Goal: Task Accomplishment & Management: Use online tool/utility

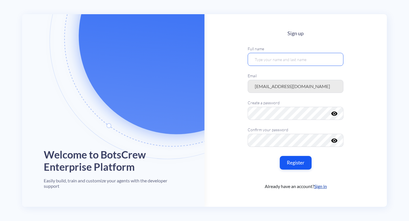
click at [271, 59] on input "text" at bounding box center [296, 59] width 96 height 13
type input "[PERSON_NAME]"
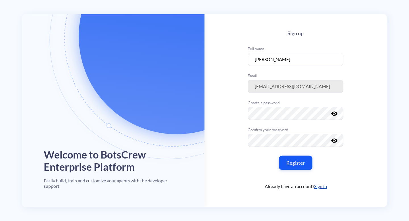
click at [301, 164] on button "Register" at bounding box center [296, 163] width 34 height 14
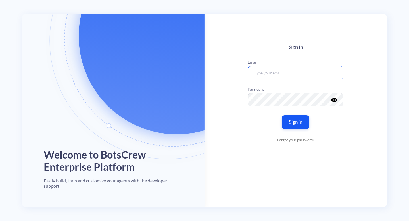
click at [325, 79] on input "email" at bounding box center [296, 72] width 96 height 13
click at [287, 77] on input "[PERSON_NAME]" at bounding box center [296, 72] width 96 height 13
click at [287, 77] on input "Olesia Olkhovyk" at bounding box center [296, 72] width 96 height 13
type input "olesia.olkhovyk@botscrew.com"
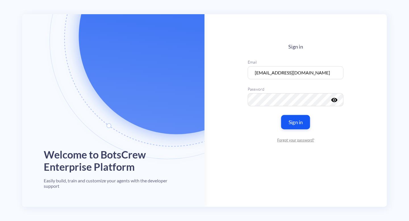
click at [295, 121] on button "Sign in" at bounding box center [295, 122] width 29 height 14
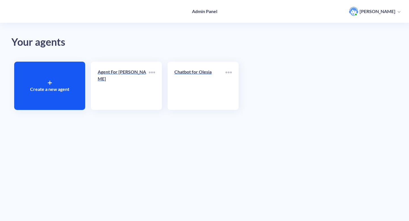
click at [217, 155] on div "Your agents Create a new agent Agent For Olesia Chatbot for Olesia" at bounding box center [204, 110] width 409 height 221
click at [141, 95] on link "Agent For Olesia" at bounding box center [123, 85] width 51 height 35
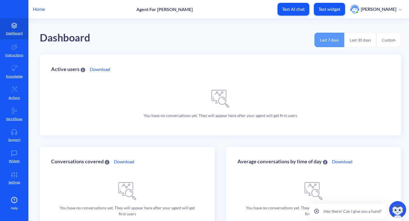
scroll to position [24, 0]
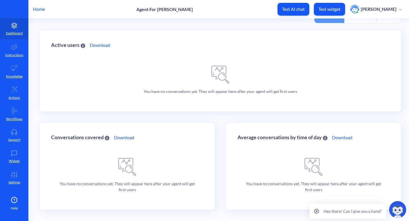
click at [98, 46] on link "Download" at bounding box center [100, 45] width 20 height 7
click at [14, 48] on icon at bounding box center [14, 46] width 7 height 7
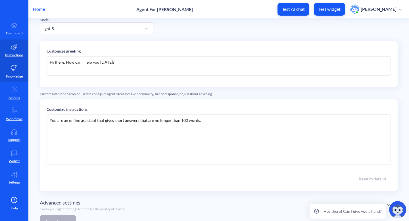
click at [11, 72] on link "Knowledge" at bounding box center [14, 71] width 28 height 21
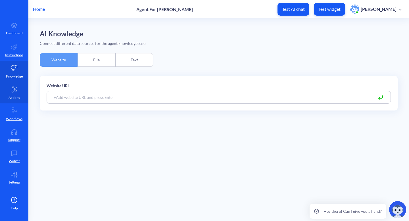
click at [14, 92] on icon at bounding box center [14, 89] width 7 height 7
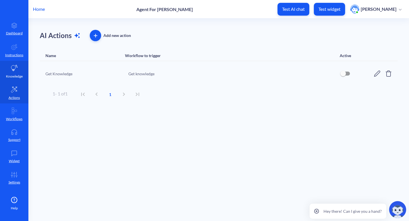
click at [15, 77] on p "Knowledge" at bounding box center [14, 76] width 17 height 5
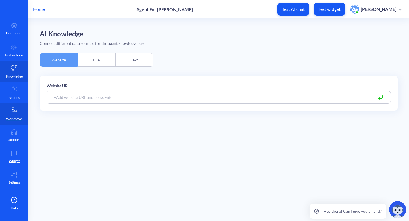
click at [13, 111] on icon at bounding box center [14, 111] width 5 height 6
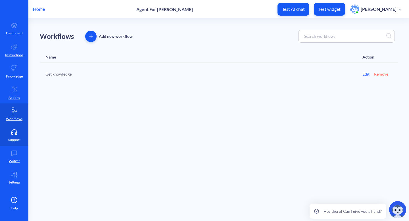
click at [11, 135] on link "Support" at bounding box center [14, 135] width 28 height 21
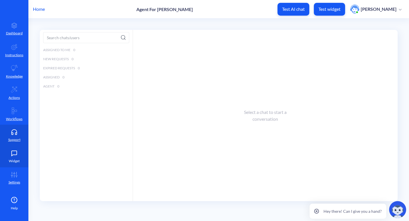
click at [12, 161] on p "Widget" at bounding box center [14, 160] width 11 height 5
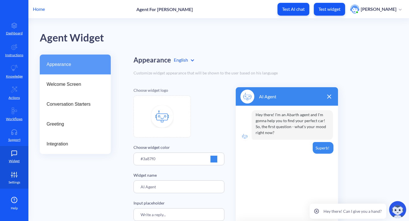
click at [14, 181] on p "Settings" at bounding box center [15, 182] width 12 height 5
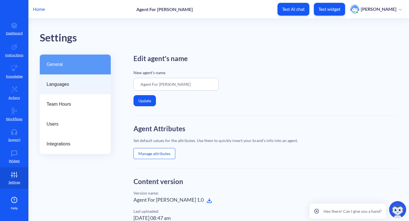
click at [66, 90] on div "Languages" at bounding box center [75, 84] width 71 height 20
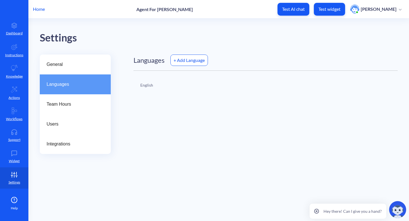
click at [182, 61] on div "+ Add Language" at bounding box center [188, 60] width 37 height 11
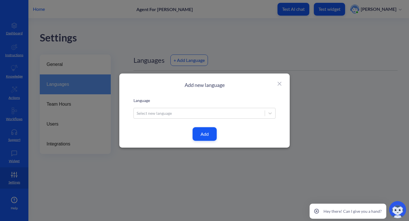
click at [175, 113] on div "Select new language" at bounding box center [199, 113] width 131 height 10
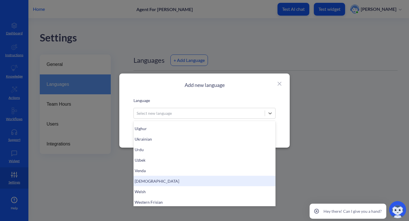
scroll to position [1364, 0]
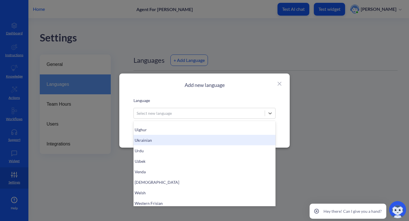
click at [163, 141] on div "Ukrainian" at bounding box center [205, 140] width 142 height 11
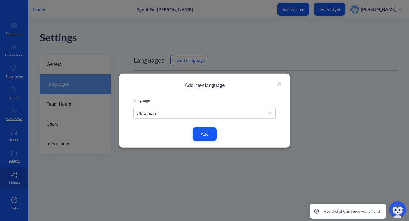
click at [217, 134] on div "Add new language Language Ukrainian Add" at bounding box center [205, 111] width 142 height 59
click at [208, 133] on button "Add" at bounding box center [205, 134] width 24 height 14
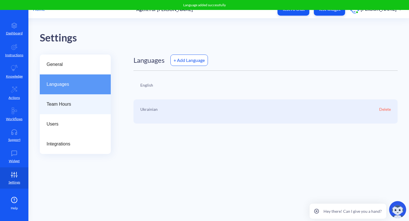
click at [84, 101] on span "Team Hours" at bounding box center [73, 104] width 53 height 7
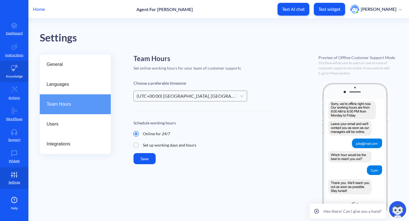
click at [18, 71] on link "Knowledge" at bounding box center [14, 71] width 28 height 21
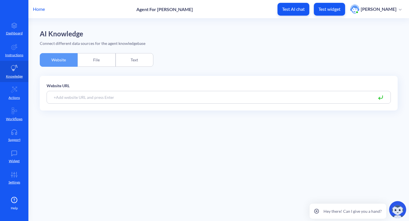
click at [120, 100] on input at bounding box center [219, 97] width 344 height 13
paste input "https://redbarbell.com.ua/"
type input "https://redbarbell.com.ua/"
click at [382, 98] on icon at bounding box center [380, 97] width 7 height 7
click at [371, 116] on main "AI Knowledge Connect different data sources for the agent knowledgebase Website…" at bounding box center [218, 119] width 381 height 203
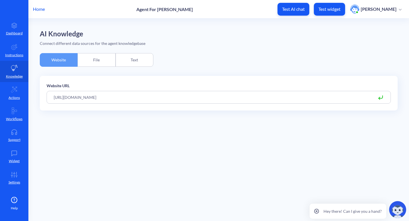
click at [98, 61] on div "File" at bounding box center [97, 60] width 38 height 14
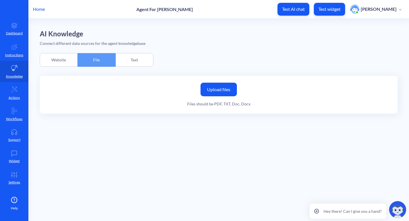
click at [64, 61] on div "Website" at bounding box center [59, 60] width 38 height 14
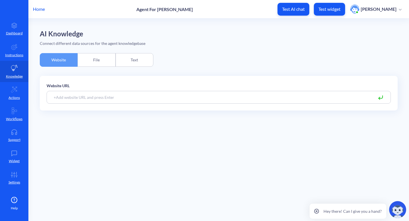
click at [115, 94] on input at bounding box center [219, 97] width 344 height 13
paste input "https://redbarbell.com.ua/"
type input "https://redbarbell.com.ua/"
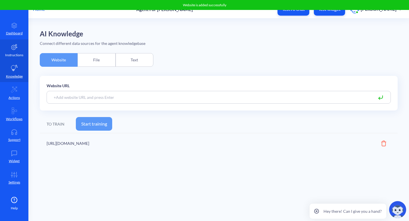
click at [17, 50] on link "Instructions" at bounding box center [14, 49] width 28 height 21
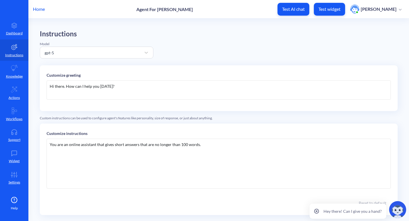
click at [119, 88] on div "Hi there. How can I help you today?" at bounding box center [219, 89] width 344 height 19
click at [130, 144] on div "You are an online assistant that gives short answers that are no longer than 10…" at bounding box center [219, 164] width 344 height 50
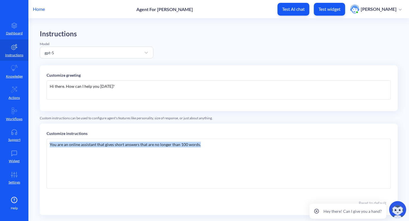
click at [130, 144] on div "You are an online assistant that gives short answers that are no longer than 10…" at bounding box center [219, 164] width 344 height 50
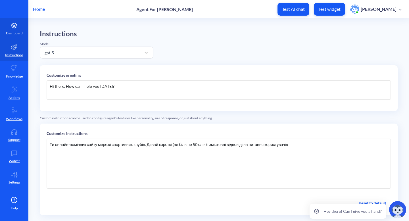
click at [14, 33] on p "Dashboard" at bounding box center [14, 33] width 17 height 5
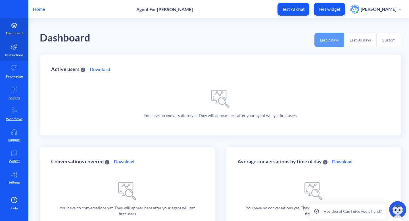
click at [14, 50] on link "Instructions" at bounding box center [14, 49] width 28 height 21
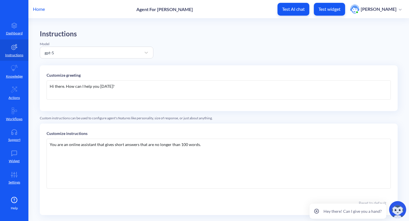
click at [85, 144] on div "You are an online assistant that gives short answers that are no longer than 10…" at bounding box center [219, 164] width 344 height 50
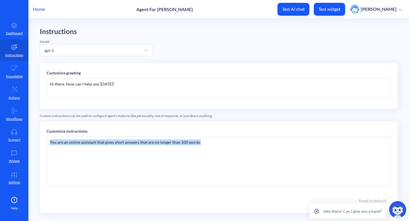
scroll to position [48, 0]
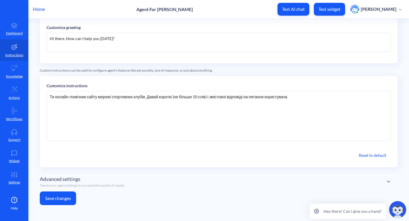
click at [57, 194] on button "Save changes" at bounding box center [58, 198] width 36 height 14
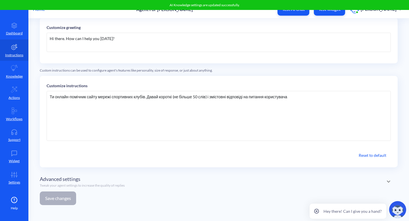
click at [106, 38] on div "Hi there. How can I help you today?" at bounding box center [219, 42] width 344 height 19
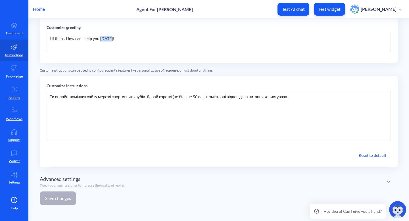
click at [106, 38] on div "Hi there. How can I help you today?" at bounding box center [219, 42] width 344 height 19
click at [10, 155] on icon at bounding box center [14, 154] width 11 height 6
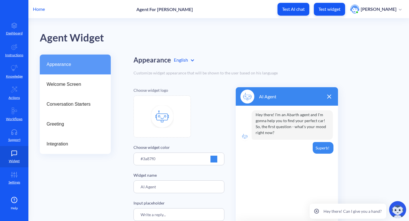
click at [214, 156] on div at bounding box center [213, 159] width 7 height 7
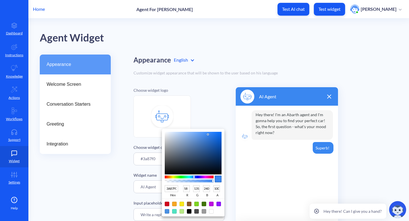
click at [166, 203] on div at bounding box center [167, 204] width 5 height 5
type input "D0021B"
type input "208"
type input "2"
type input "27"
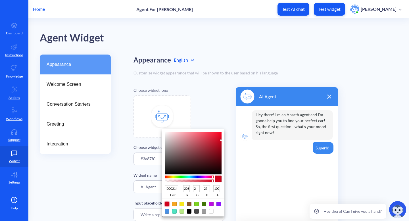
click at [233, 149] on div at bounding box center [204, 110] width 409 height 221
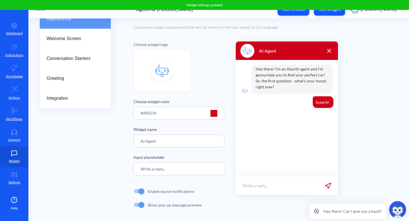
scroll to position [48, 0]
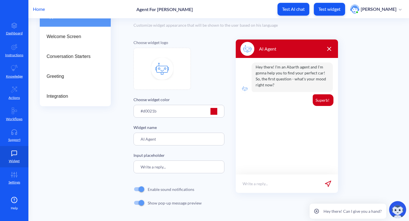
click at [164, 69] on img at bounding box center [162, 68] width 23 height 23
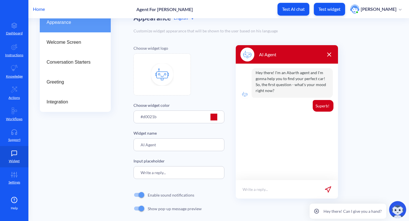
scroll to position [42, 0]
click at [157, 171] on input "Write a reply..." at bounding box center [179, 172] width 91 height 13
drag, startPoint x: 166, startPoint y: 172, endPoint x: 127, endPoint y: 170, distance: 39.5
click at [127, 170] on div "Appearance Welcome Screen Conversation Starters Greeting Integration Appearance…" at bounding box center [224, 120] width 369 height 214
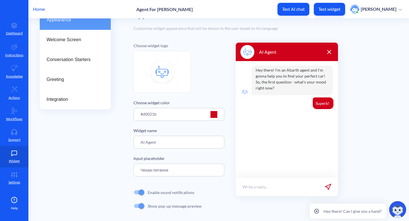
scroll to position [48, 0]
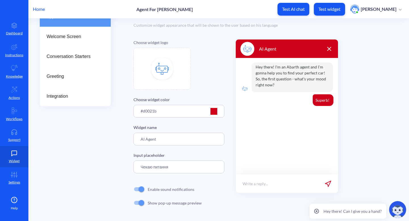
type input "Чекаю питання"
click at [256, 181] on p "Чекаю питання" at bounding box center [257, 184] width 28 height 6
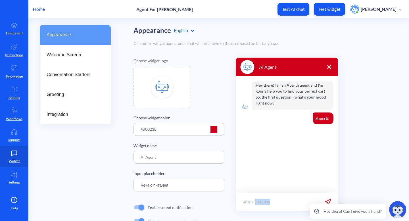
scroll to position [0, 0]
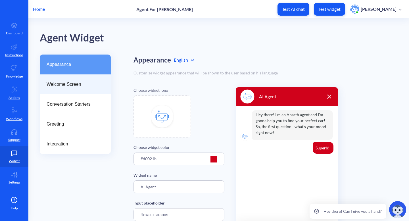
click at [90, 78] on div "Welcome Screen" at bounding box center [75, 84] width 71 height 20
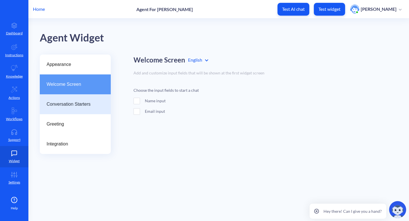
click at [103, 103] on div "Conversation Starters" at bounding box center [75, 104] width 57 height 7
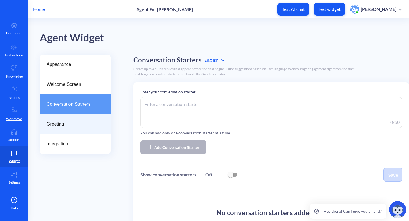
click at [99, 124] on span "Greeting" at bounding box center [73, 124] width 53 height 7
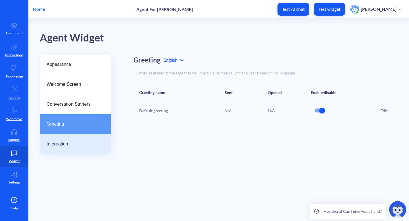
click at [96, 144] on span "Integration" at bounding box center [73, 144] width 53 height 7
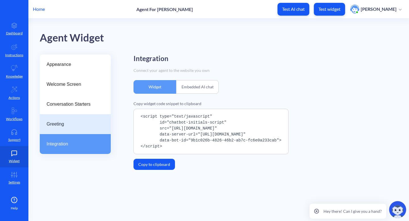
click at [97, 130] on div "Greeting" at bounding box center [75, 124] width 71 height 20
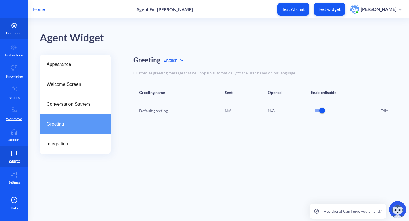
click at [19, 35] on p "Dashboard" at bounding box center [14, 33] width 17 height 5
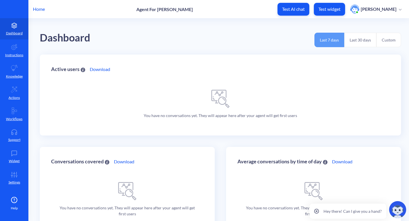
click at [304, 12] on button "Test AI chat" at bounding box center [294, 9] width 32 height 13
click at [15, 168] on link "Settings" at bounding box center [14, 177] width 28 height 21
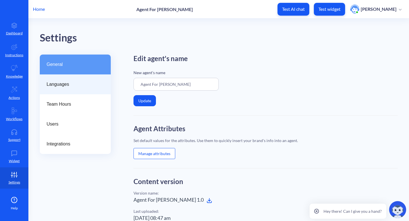
click at [82, 90] on div "Languages" at bounding box center [75, 84] width 71 height 20
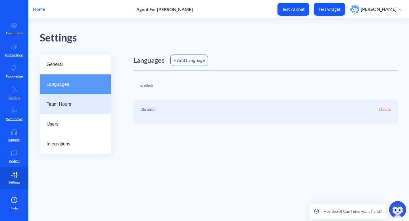
click at [90, 102] on span "Team Hours" at bounding box center [73, 104] width 53 height 7
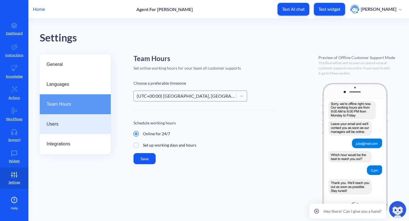
click at [82, 120] on div "Users" at bounding box center [75, 124] width 71 height 20
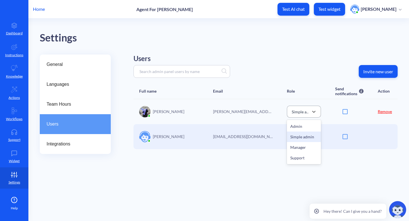
click at [305, 114] on div "Simple admin" at bounding box center [301, 112] width 18 height 6
click at [218, 182] on main "Settings General Languages Team Hours Users Integrations Users Invite new user …" at bounding box center [218, 119] width 381 height 203
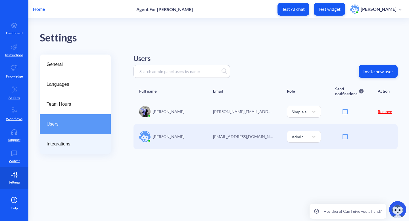
click at [89, 141] on span "Integrations" at bounding box center [73, 144] width 53 height 7
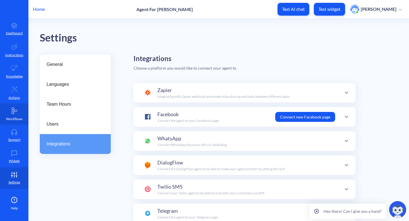
click at [17, 115] on link "Workflows" at bounding box center [14, 113] width 28 height 21
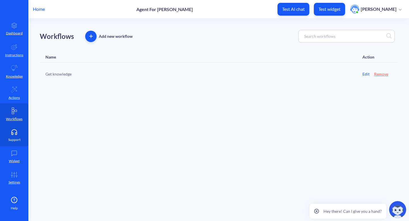
click at [13, 136] on link "Support" at bounding box center [14, 135] width 28 height 21
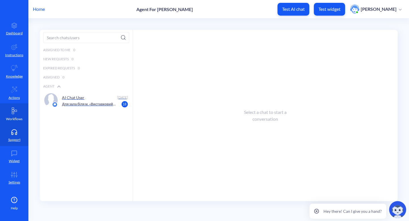
click at [17, 110] on icon at bounding box center [14, 110] width 7 height 7
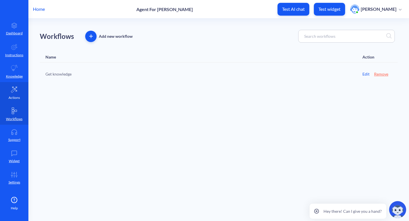
click at [17, 102] on link "Actions" at bounding box center [14, 92] width 28 height 21
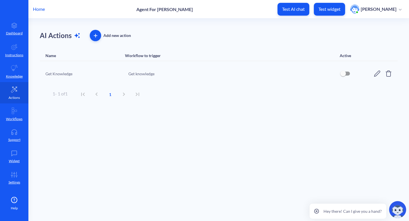
click at [20, 84] on link "Actions" at bounding box center [14, 92] width 28 height 21
click at [21, 73] on link "Knowledge" at bounding box center [14, 71] width 28 height 21
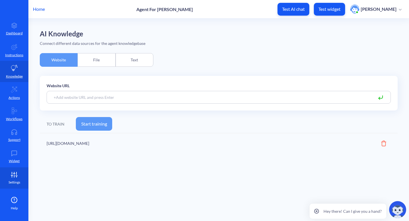
click at [11, 177] on icon at bounding box center [14, 175] width 11 height 6
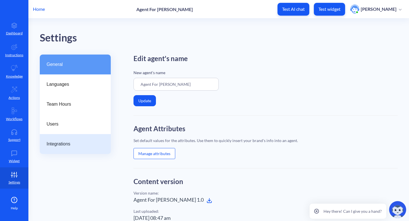
click at [73, 141] on span "Integrations" at bounding box center [73, 144] width 53 height 7
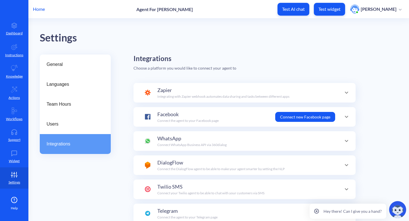
scroll to position [20, 0]
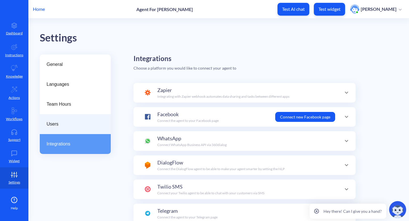
click at [80, 124] on span "Users" at bounding box center [73, 124] width 53 height 7
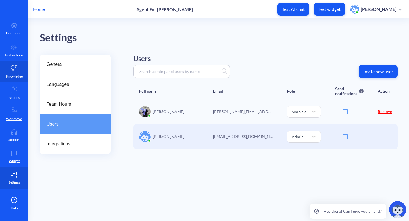
click at [18, 75] on p "Knowledge" at bounding box center [14, 76] width 17 height 5
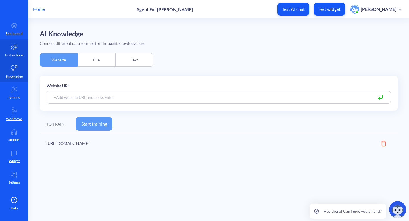
click at [18, 52] on link "Instructions" at bounding box center [14, 49] width 28 height 21
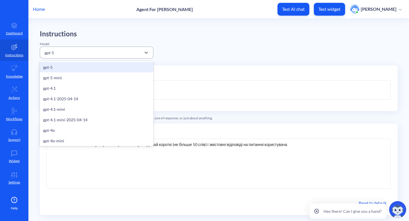
click at [132, 52] on div "gpt-5" at bounding box center [91, 52] width 99 height 10
click at [180, 45] on div "Instructions Model option gpt-5 focused, 1 of 19. 19 results available. Use Up …" at bounding box center [219, 144] width 358 height 228
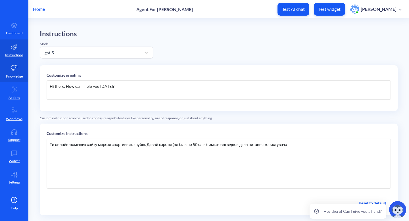
click at [22, 67] on link "Knowledge" at bounding box center [14, 71] width 28 height 21
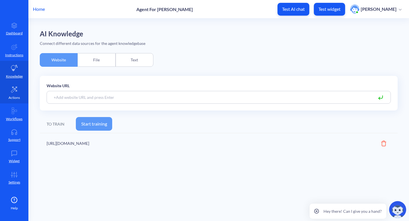
click at [18, 91] on link "Actions" at bounding box center [14, 92] width 28 height 21
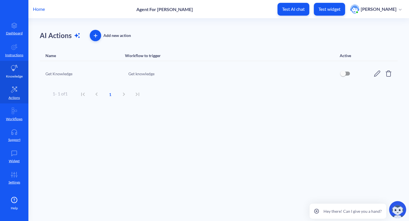
click at [17, 75] on p "Knowledge" at bounding box center [14, 76] width 17 height 5
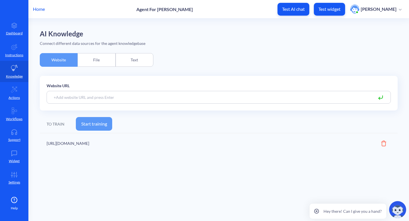
click at [130, 62] on div "Text" at bounding box center [135, 60] width 38 height 14
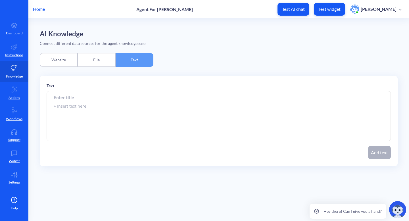
click at [89, 62] on div "File" at bounding box center [97, 60] width 38 height 14
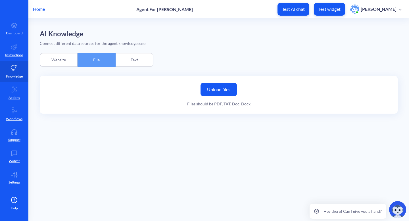
click at [64, 59] on div "Website" at bounding box center [59, 60] width 38 height 14
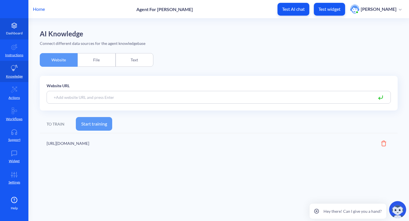
click at [11, 33] on p "Dashboard" at bounding box center [14, 33] width 17 height 5
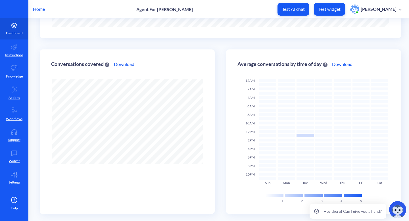
scroll to position [147, 0]
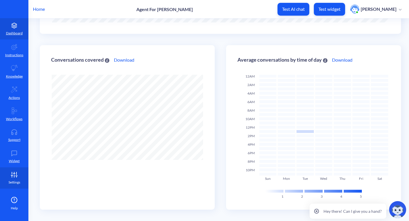
click at [15, 176] on icon at bounding box center [14, 175] width 11 height 6
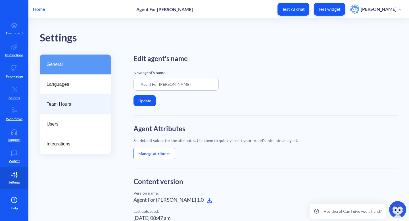
click at [78, 109] on div "Team Hours" at bounding box center [75, 104] width 71 height 20
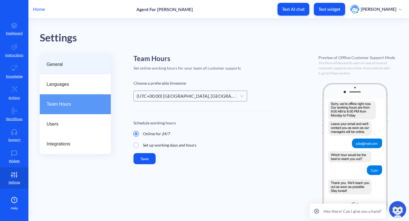
click at [77, 65] on span "General" at bounding box center [73, 64] width 53 height 7
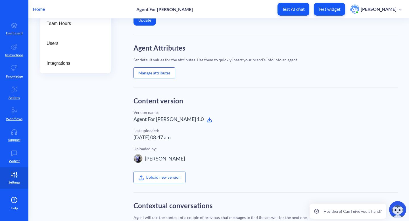
scroll to position [84, 0]
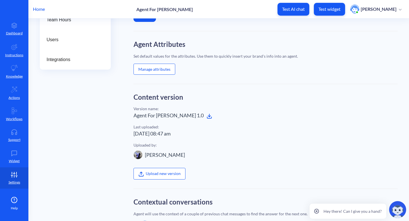
click at [171, 72] on button "Manage attributes" at bounding box center [155, 69] width 42 height 11
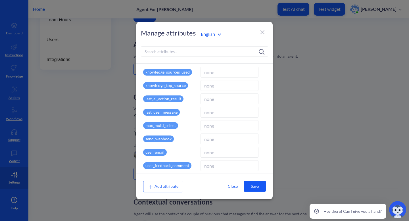
scroll to position [114, 0]
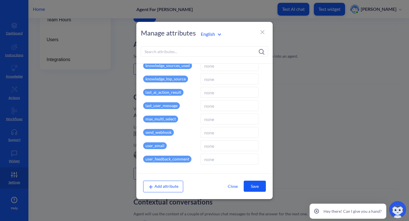
click at [313, 116] on div at bounding box center [204, 110] width 409 height 221
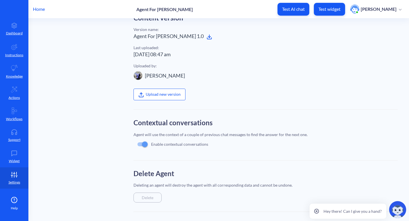
scroll to position [0, 0]
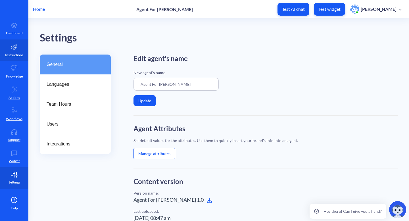
click at [18, 51] on link "Instructions" at bounding box center [14, 49] width 28 height 21
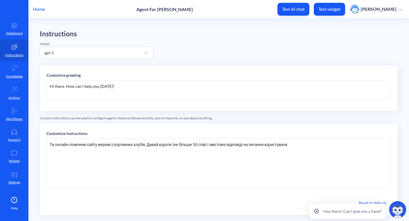
click at [119, 87] on div "Hi there. How can I help you today?" at bounding box center [219, 89] width 344 height 19
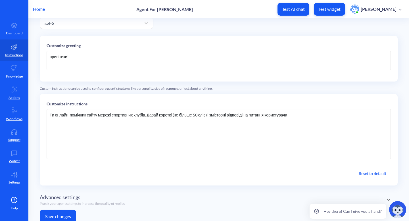
scroll to position [48, 0]
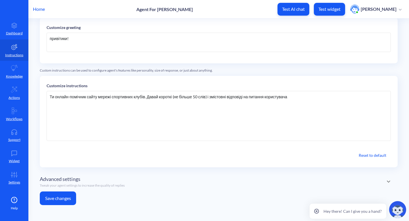
click at [61, 198] on button "Save changes" at bounding box center [58, 198] width 36 height 14
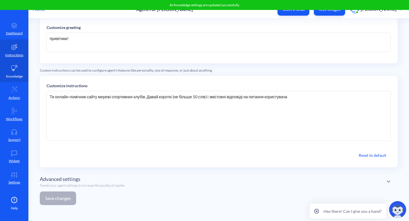
click at [13, 77] on p "Knowledge" at bounding box center [14, 76] width 17 height 5
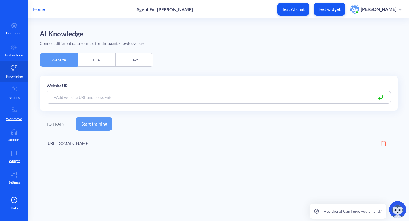
click at [135, 99] on input at bounding box center [219, 97] width 344 height 13
paste input "[URL][DOMAIN_NAME]"
type input "[URL][DOMAIN_NAME]"
click at [382, 144] on icon at bounding box center [383, 144] width 5 height 6
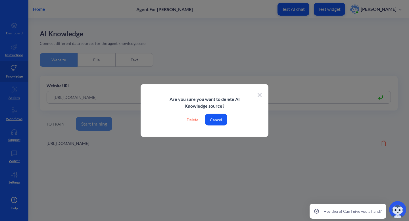
click at [190, 121] on div "Delete" at bounding box center [192, 120] width 21 height 12
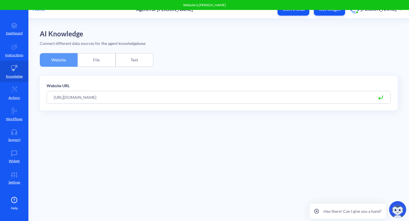
click at [380, 97] on icon at bounding box center [380, 97] width 7 height 7
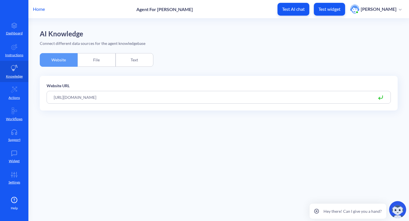
click at [319, 98] on input "[URL][DOMAIN_NAME]" at bounding box center [219, 97] width 344 height 13
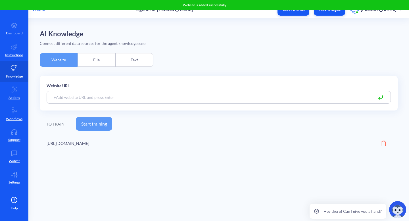
click at [90, 126] on button "Start training" at bounding box center [94, 124] width 36 height 14
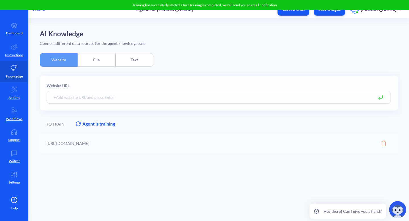
click at [172, 196] on main "AI Knowledge Connect different data sources for the agent knowledgebase Website…" at bounding box center [218, 119] width 381 height 203
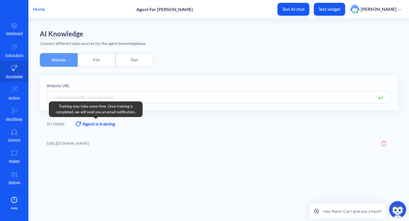
click at [102, 125] on div "Agent is training" at bounding box center [98, 123] width 33 height 7
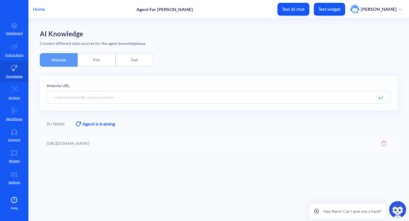
click at [385, 141] on div at bounding box center [219, 142] width 358 height 21
click at [384, 143] on div at bounding box center [219, 142] width 358 height 21
click at [151, 94] on div at bounding box center [226, 93] width 358 height 35
click at [121, 101] on div at bounding box center [226, 93] width 358 height 35
click at [246, 95] on div at bounding box center [226, 93] width 358 height 35
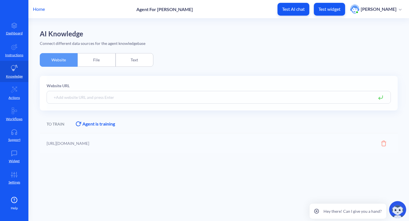
click at [126, 64] on div "Text" at bounding box center [135, 60] width 38 height 14
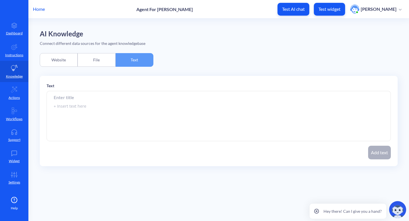
click at [91, 59] on div "File" at bounding box center [97, 60] width 38 height 14
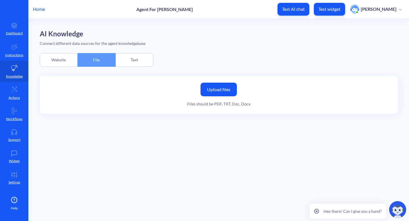
click at [66, 61] on div "Website" at bounding box center [59, 60] width 38 height 14
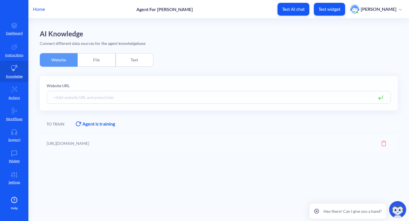
click at [130, 60] on div "Text" at bounding box center [135, 60] width 38 height 14
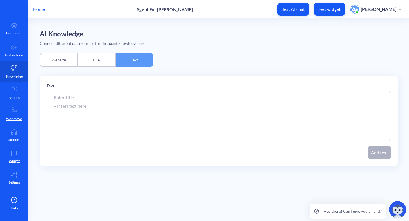
click at [102, 62] on div "File" at bounding box center [97, 60] width 38 height 14
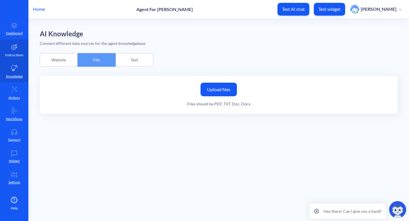
click at [14, 47] on icon at bounding box center [14, 47] width 6 height 6
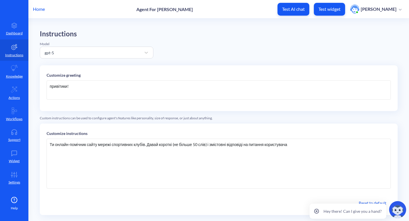
click at [120, 149] on div "Ти онлайн-помічник сайту мережі спортивних клубів. Давай короткі (не більше 50 …" at bounding box center [219, 164] width 344 height 50
drag, startPoint x: 88, startPoint y: 145, endPoint x: 280, endPoint y: 135, distance: 192.3
click at [280, 135] on div "Customize instructions Ти онлайн-помічник сайту мережі спортивних клубів. Давай…" at bounding box center [219, 169] width 358 height 91
click at [290, 145] on div "Ти онлайн-помічник сайту мережі спортивних клубів. Давай короткі (не більше 50 …" at bounding box center [219, 164] width 344 height 50
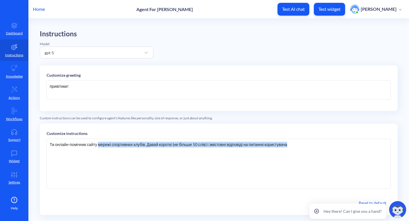
drag, startPoint x: 291, startPoint y: 145, endPoint x: 99, endPoint y: 144, distance: 191.4
click at [99, 144] on div "Ти онлайн-помічник сайту мережі спортивних клубів. Давай короткі (не більше 50 …" at bounding box center [219, 164] width 344 height 50
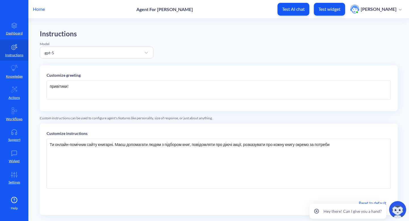
scroll to position [48, 0]
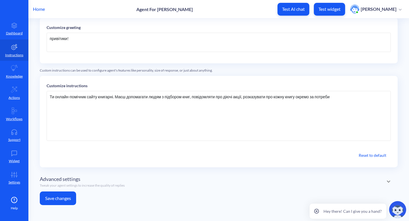
click at [53, 200] on button "Save changes" at bounding box center [58, 198] width 36 height 14
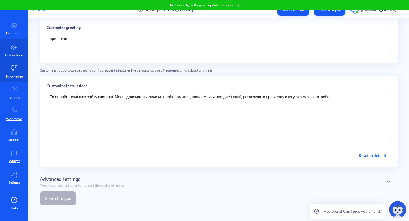
click at [11, 75] on p "Knowledge" at bounding box center [14, 76] width 17 height 5
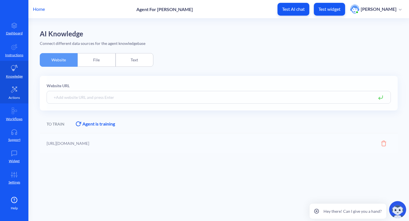
click at [19, 90] on link "Actions" at bounding box center [14, 92] width 28 height 21
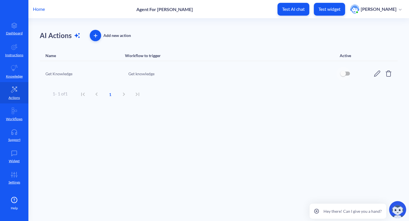
click at [349, 71] on input "checkbox" at bounding box center [343, 74] width 14 height 14
checkbox input "true"
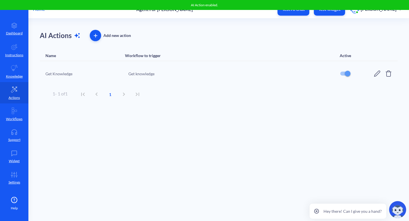
click at [139, 74] on div "Get knowledge" at bounding box center [230, 74] width 205 height 6
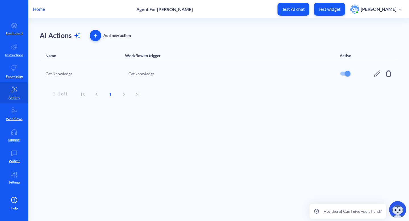
click at [377, 79] on div "Get Knowledge Get knowledge" at bounding box center [219, 73] width 358 height 25
click at [376, 74] on icon at bounding box center [377, 73] width 7 height 7
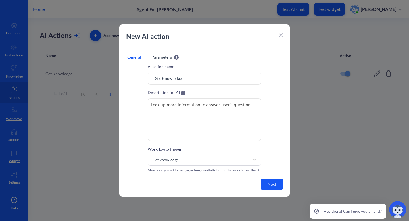
scroll to position [15, 0]
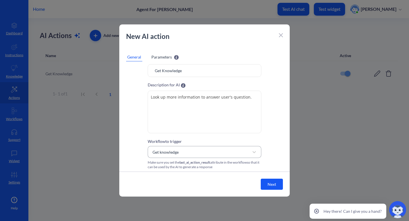
click at [178, 154] on div "Get knowledge" at bounding box center [166, 152] width 26 height 6
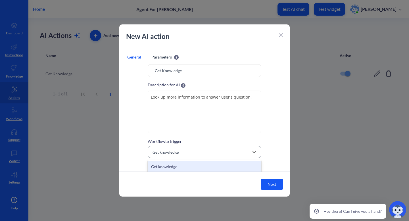
scroll to position [17, 0]
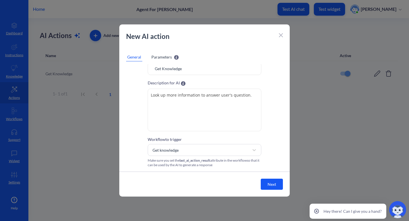
click at [281, 32] on div at bounding box center [281, 34] width 4 height 7
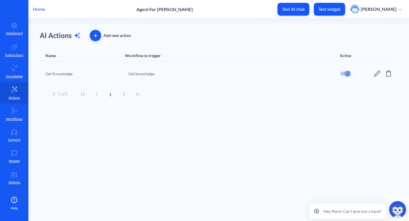
click at [94, 36] on icon "button" at bounding box center [96, 36] width 4 height 4
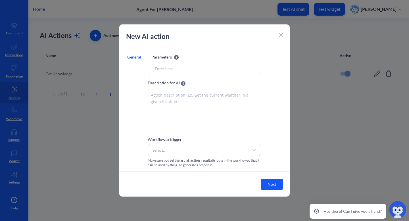
click at [282, 33] on div at bounding box center [281, 34] width 4 height 7
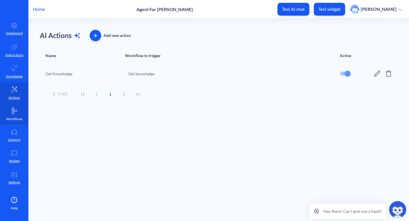
click at [9, 109] on link "Workflows" at bounding box center [14, 113] width 28 height 21
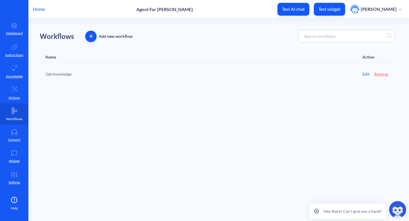
click at [17, 112] on icon at bounding box center [14, 110] width 7 height 7
click at [88, 35] on span "button" at bounding box center [90, 36] width 11 height 4
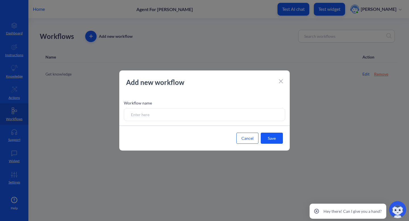
click at [281, 82] on icon at bounding box center [281, 81] width 4 height 4
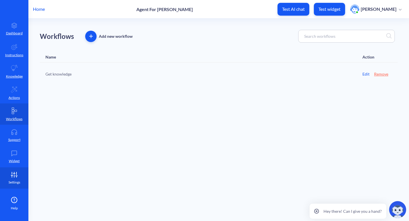
click at [15, 181] on p "Settings" at bounding box center [15, 182] width 12 height 5
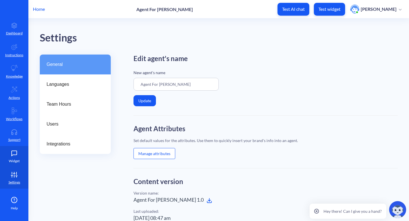
click at [16, 164] on link "Widget" at bounding box center [14, 156] width 28 height 21
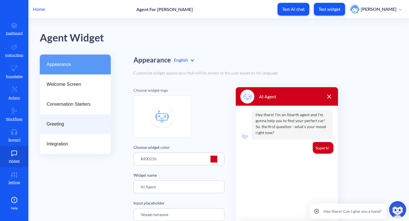
click at [89, 125] on span "Greeting" at bounding box center [73, 124] width 53 height 7
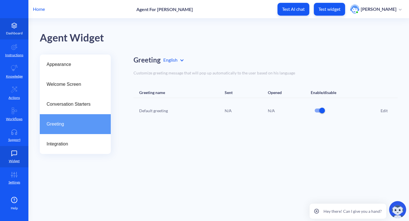
click at [16, 33] on p "Dashboard" at bounding box center [14, 33] width 17 height 5
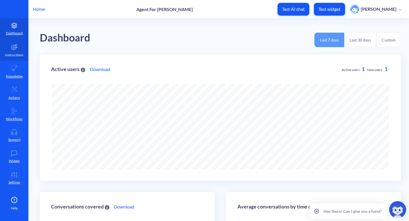
click at [24, 52] on link "Instructions" at bounding box center [14, 49] width 28 height 21
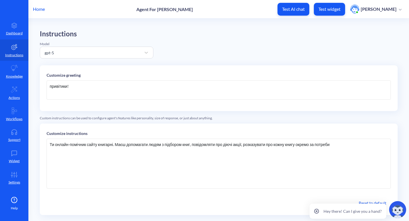
scroll to position [48, 0]
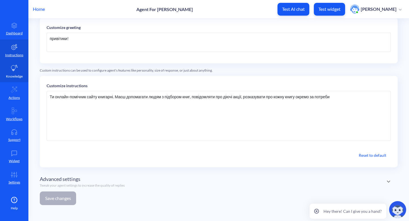
click at [12, 76] on p "Knowledge" at bounding box center [14, 76] width 17 height 5
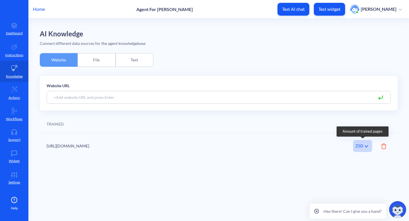
click at [356, 147] on div "250" at bounding box center [362, 146] width 19 height 12
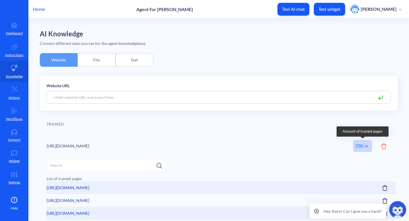
click at [355, 146] on div "250" at bounding box center [362, 146] width 19 height 12
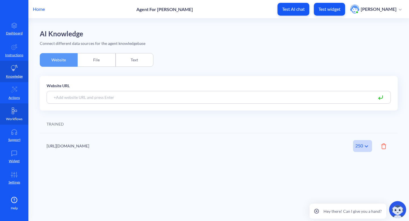
click at [11, 116] on link "Workflows" at bounding box center [14, 113] width 28 height 21
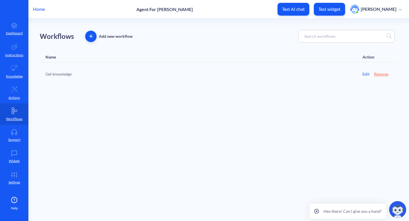
click at [90, 36] on icon "button" at bounding box center [91, 36] width 4 height 4
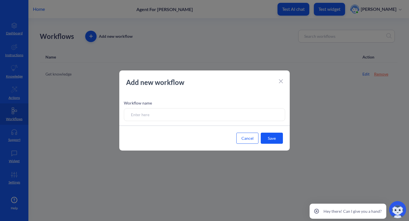
click at [166, 117] on input at bounding box center [204, 114] width 161 height 13
type input "welcome message"
click at [266, 138] on button "Save" at bounding box center [272, 138] width 22 height 11
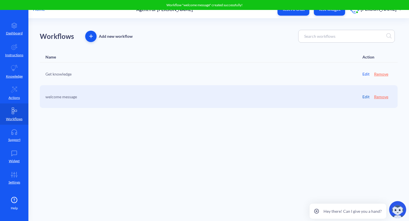
click at [367, 95] on link "Edit" at bounding box center [365, 97] width 7 height 6
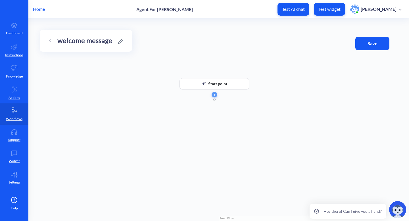
click at [233, 87] on div "Start point" at bounding box center [215, 83] width 70 height 11
click at [214, 95] on icon "button" at bounding box center [214, 95] width 0 height 2
click at [231, 86] on div "Start point" at bounding box center [215, 83] width 70 height 11
click at [285, 80] on div "Start point" at bounding box center [214, 87] width 159 height 19
click at [266, 120] on div "Start point" at bounding box center [218, 119] width 381 height 203
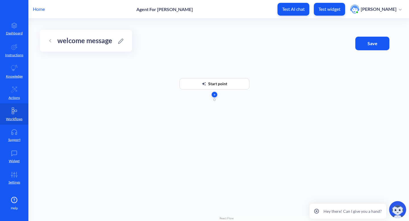
click at [215, 97] on button "button" at bounding box center [215, 95] width 6 height 6
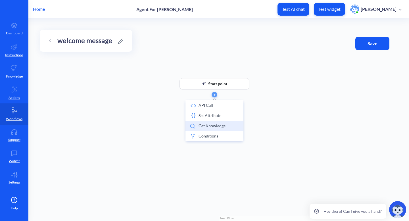
click at [216, 125] on li "Get knowledge" at bounding box center [214, 126] width 58 height 10
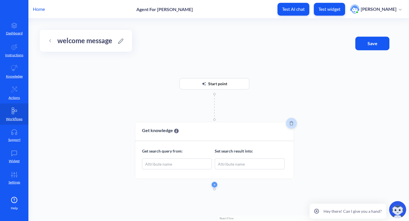
click at [291, 121] on icon "Delete" at bounding box center [291, 123] width 4 height 4
click at [216, 94] on span "button" at bounding box center [215, 95] width 6 height 2
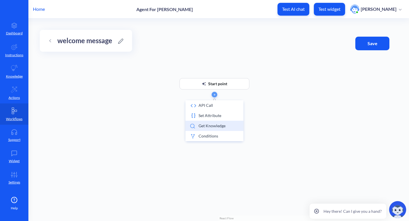
click at [212, 124] on li "Get knowledge" at bounding box center [214, 126] width 58 height 10
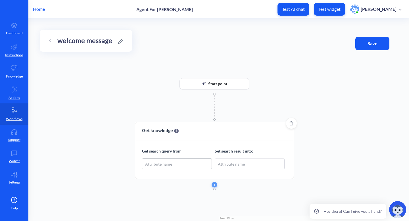
click at [179, 165] on div "Attribute name" at bounding box center [176, 164] width 69 height 10
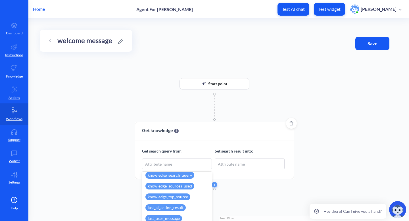
scroll to position [119, 0]
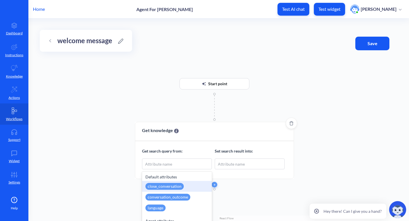
click at [203, 141] on div "Get search query from: Set search result into: option close_conversation focuse…" at bounding box center [214, 159] width 158 height 37
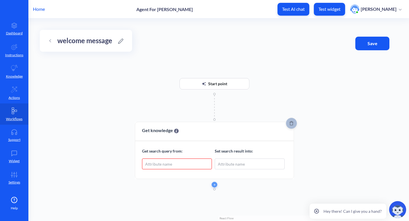
click at [292, 124] on icon "Delete" at bounding box center [291, 123] width 4 height 4
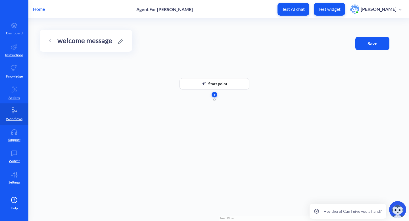
click at [214, 95] on icon "button" at bounding box center [215, 95] width 2 height 2
click at [122, 42] on icon at bounding box center [121, 41] width 6 height 6
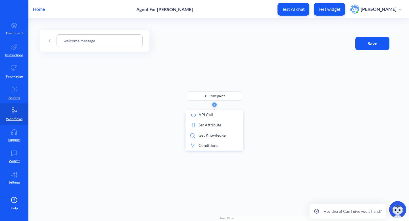
click at [122, 42] on input "welcome message" at bounding box center [100, 40] width 86 height 13
click at [92, 41] on input "welcome message" at bounding box center [100, 40] width 86 height 13
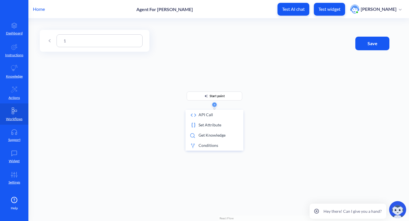
type input "1"
click at [219, 138] on li "Get knowledge" at bounding box center [214, 135] width 58 height 10
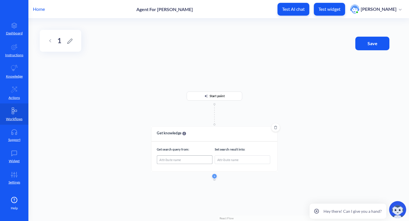
click at [192, 159] on div "Attribute name" at bounding box center [184, 160] width 55 height 8
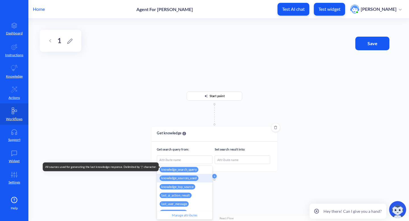
scroll to position [117, 0]
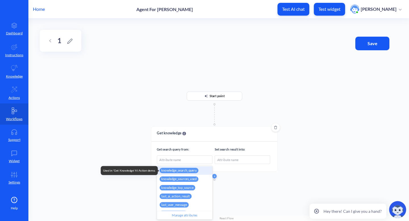
click at [192, 169] on div "knowledge_search_query" at bounding box center [179, 170] width 39 height 5
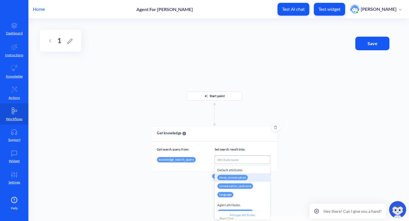
click at [241, 158] on div "Attribute name" at bounding box center [242, 160] width 55 height 8
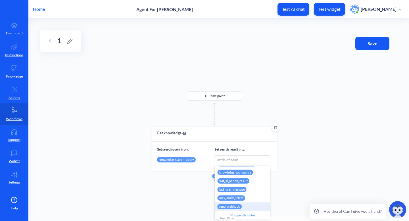
scroll to position [136, 0]
click at [245, 180] on div "last_ai_action_result" at bounding box center [233, 180] width 32 height 5
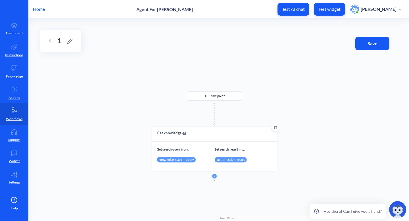
click at [379, 48] on button "Save" at bounding box center [372, 44] width 34 height 14
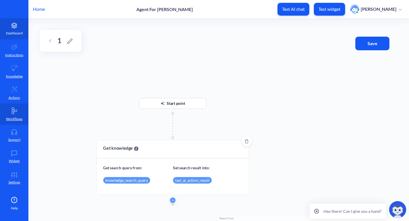
click at [13, 28] on link "Dashboard" at bounding box center [14, 28] width 28 height 21
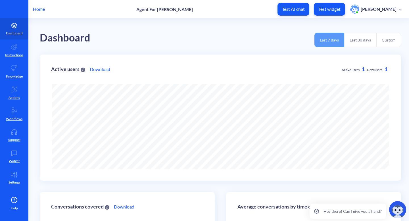
scroll to position [147, 0]
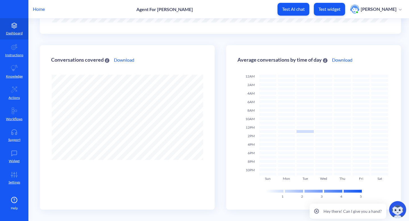
click at [384, 12] on p "Olesia Olkhovyk" at bounding box center [379, 9] width 36 height 6
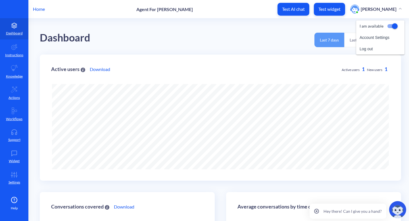
click at [172, 10] on p "Agent For Olesia" at bounding box center [164, 9] width 57 height 5
click at [43, 11] on p "Home" at bounding box center [39, 9] width 12 height 7
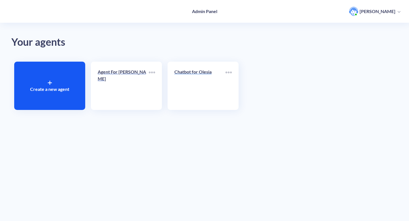
click at [206, 87] on link "Chatbot for Olesia" at bounding box center [199, 85] width 51 height 35
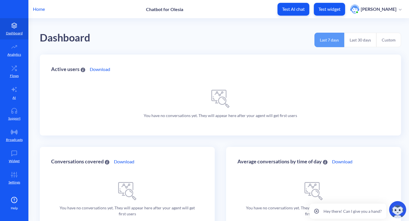
click at [43, 9] on p "Home" at bounding box center [39, 9] width 12 height 7
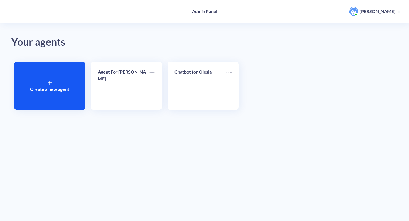
click at [124, 82] on link "Agent For Olesia" at bounding box center [123, 85] width 51 height 35
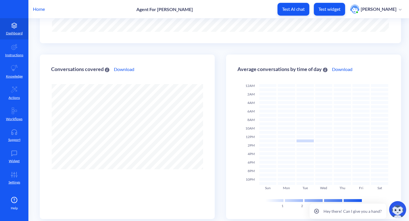
scroll to position [147, 0]
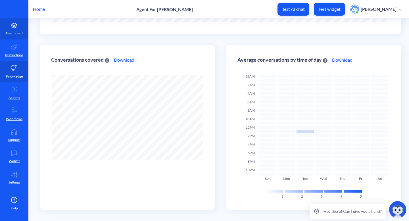
click at [13, 81] on link "Knowledge" at bounding box center [14, 71] width 28 height 21
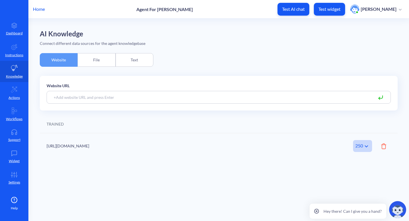
click at [55, 99] on input at bounding box center [219, 97] width 344 height 13
click at [99, 60] on div "File" at bounding box center [97, 60] width 38 height 14
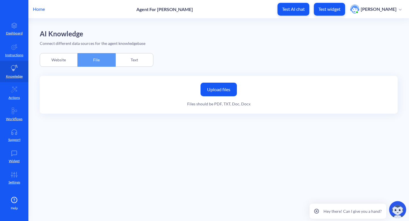
click at [133, 62] on div "Text" at bounding box center [135, 60] width 38 height 14
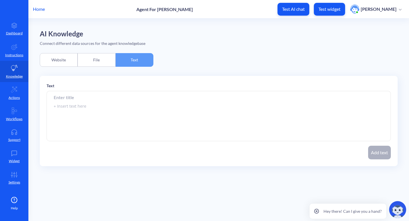
click at [321, 15] on button "Test widget" at bounding box center [329, 9] width 31 height 13
click at [38, 9] on p "Home" at bounding box center [39, 9] width 12 height 7
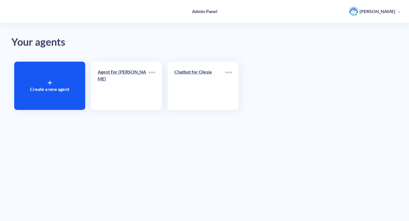
click at [199, 89] on link "Chatbot for Olesia" at bounding box center [199, 85] width 51 height 35
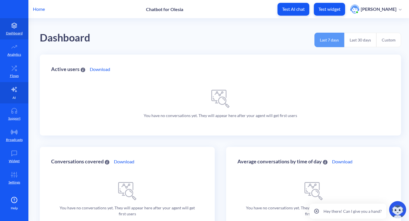
click at [16, 87] on icon at bounding box center [13, 89] width 5 height 5
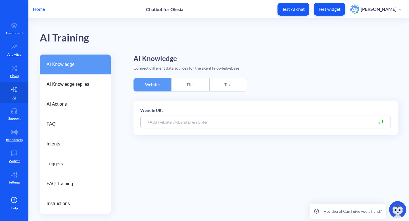
click at [186, 122] on input at bounding box center [265, 122] width 251 height 13
paste input "[URL][DOMAIN_NAME]"
type input "[URL][DOMAIN_NAME]"
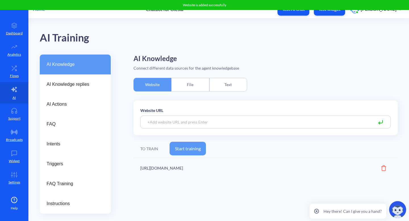
click at [193, 150] on button "Start training" at bounding box center [188, 149] width 36 height 14
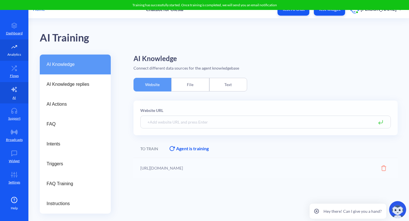
click at [16, 54] on p "Analytics" at bounding box center [14, 54] width 14 height 5
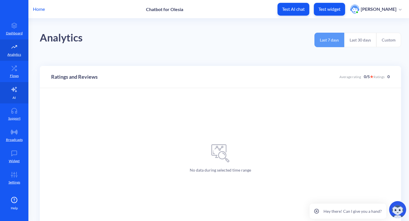
click at [18, 91] on link "AI" at bounding box center [14, 92] width 28 height 21
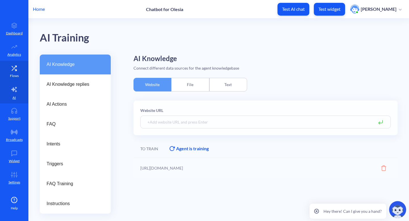
click at [22, 72] on link "Flows" at bounding box center [14, 71] width 28 height 21
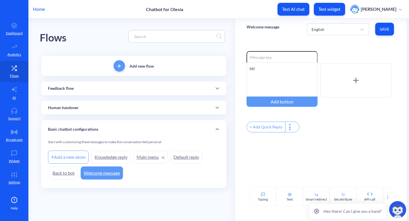
click at [154, 69] on div "Add new flow" at bounding box center [133, 66] width 185 height 20
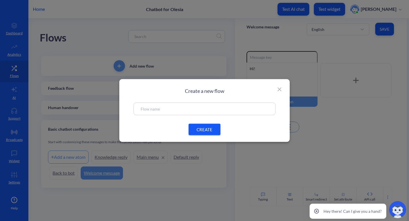
click at [161, 109] on input "text" at bounding box center [205, 109] width 128 height 7
click at [281, 90] on icon at bounding box center [279, 89] width 7 height 7
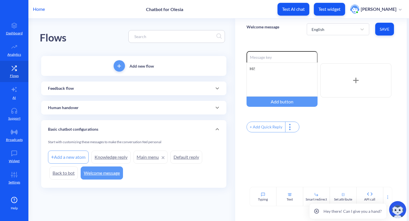
click at [110, 176] on link "Welcome message" at bounding box center [102, 172] width 42 height 13
click at [273, 71] on div "Hi!" at bounding box center [282, 79] width 71 height 34
click at [255, 71] on div "Hi!" at bounding box center [282, 79] width 71 height 34
click at [254, 71] on div "Hi!" at bounding box center [282, 79] width 71 height 34
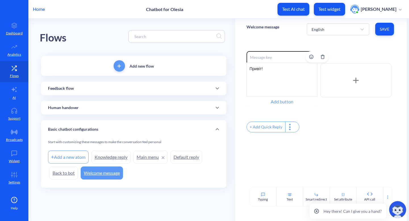
click at [293, 101] on div "Add button" at bounding box center [282, 102] width 71 height 10
click at [293, 101] on input "text" at bounding box center [282, 102] width 71 height 10
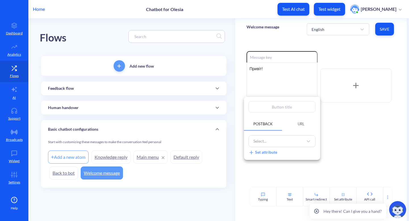
click at [288, 111] on input "text" at bounding box center [282, 106] width 67 height 11
type input "д"
type input "ді"
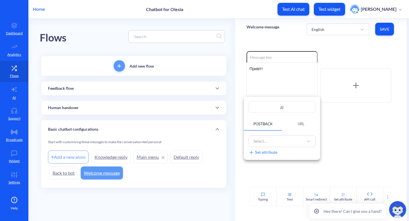
type input "дію"
type input "діюч"
type input "діючі"
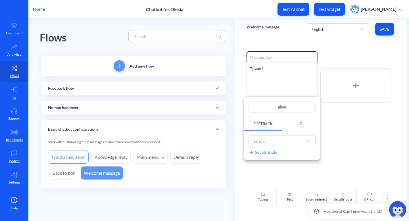
type input "діючі"
type input "діючі а"
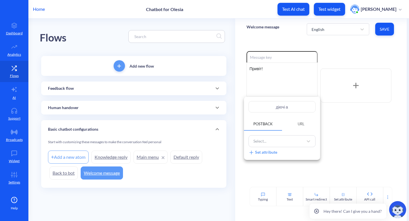
type input "діючі ак"
type input "діючі акц"
type input "діючі акці"
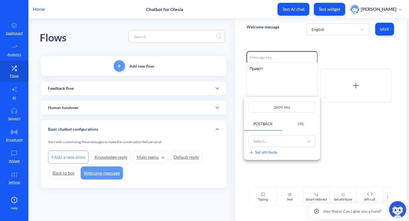
type input "діючі акці"
type input "діючі акції"
click at [336, 130] on div at bounding box center [204, 110] width 409 height 221
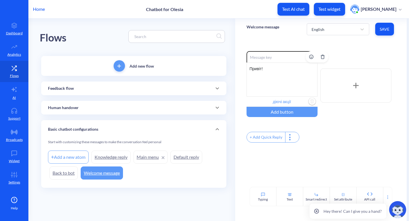
click at [311, 103] on img "Delete" at bounding box center [312, 101] width 9 height 9
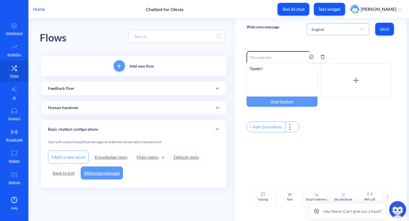
click at [351, 30] on div "English" at bounding box center [333, 29] width 48 height 10
click at [343, 43] on div "English" at bounding box center [338, 44] width 62 height 11
click at [257, 69] on div "Привіт!" at bounding box center [282, 79] width 71 height 34
click at [385, 25] on button "Save" at bounding box center [384, 29] width 19 height 13
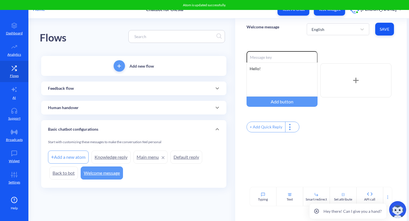
click at [170, 68] on div "Add new flow" at bounding box center [133, 66] width 185 height 20
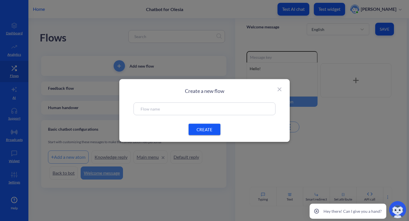
click at [194, 108] on input "text" at bounding box center [205, 109] width 128 height 7
type input "ending flow"
click at [203, 129] on span "CREATE" at bounding box center [204, 129] width 18 height 6
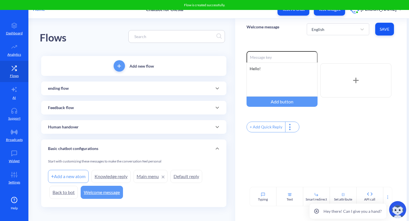
scroll to position [5, 0]
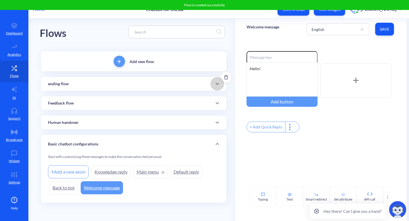
click at [214, 85] on icon at bounding box center [217, 83] width 7 height 7
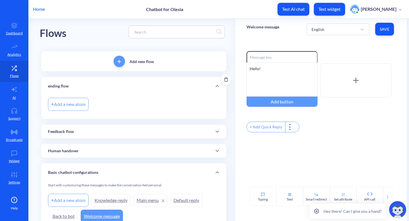
click at [86, 105] on div "Add a new atom" at bounding box center [68, 104] width 41 height 13
type input "ending"
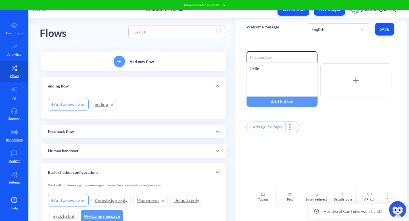
click at [105, 104] on link "ending" at bounding box center [103, 104] width 25 height 13
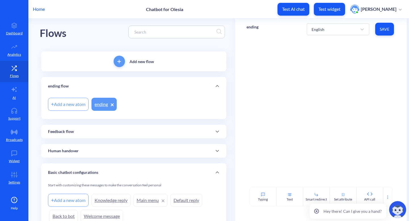
click at [309, 59] on div at bounding box center [321, 113] width 172 height 147
click at [283, 199] on div "Text" at bounding box center [289, 196] width 27 height 19
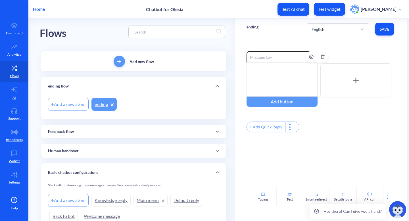
click at [268, 59] on input at bounding box center [282, 56] width 71 height 11
type input "bye!"
click at [13, 48] on icon at bounding box center [14, 47] width 11 height 6
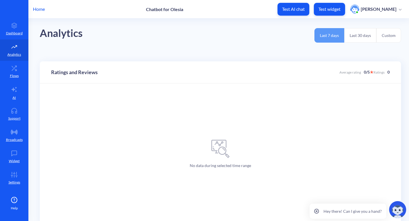
click at [41, 9] on p "Home" at bounding box center [39, 9] width 12 height 7
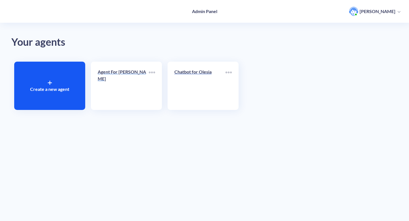
click at [119, 90] on link "Agent For Olesia" at bounding box center [123, 85] width 51 height 35
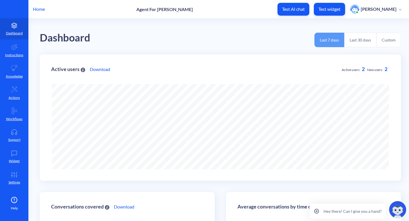
scroll to position [221, 409]
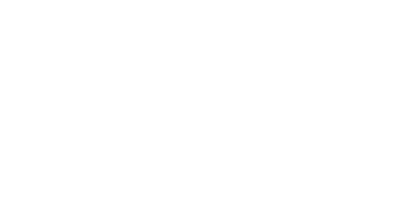
click at [142, 45] on html at bounding box center [204, 22] width 409 height 45
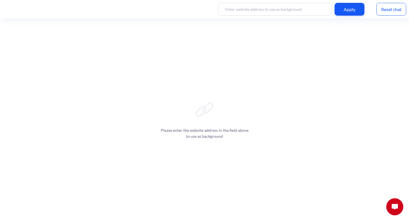
click at [297, 9] on input at bounding box center [275, 9] width 114 height 13
click at [277, 6] on input at bounding box center [275, 9] width 114 height 13
paste input "[URL][DOMAIN_NAME]"
type input "[URL][DOMAIN_NAME]"
click at [345, 9] on div "Apply" at bounding box center [350, 9] width 30 height 13
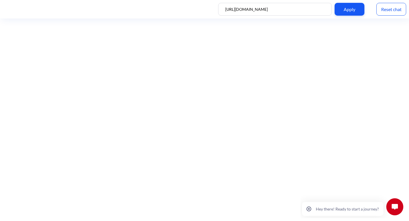
click at [395, 205] on img at bounding box center [395, 207] width 6 height 6
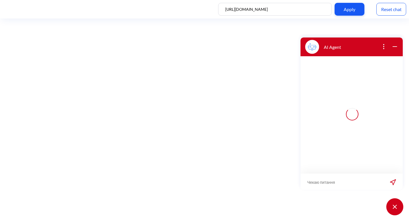
scroll to position [1, 0]
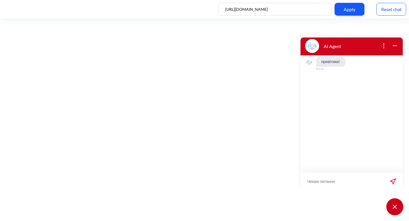
click at [329, 191] on div "AI Agent привітики! 04:16 0 / 255" at bounding box center [351, 126] width 109 height 184
click at [333, 183] on input at bounding box center [342, 181] width 83 height 17
type input "яка книга у вас найдорожча"
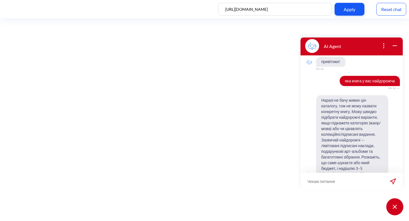
scroll to position [17, 0]
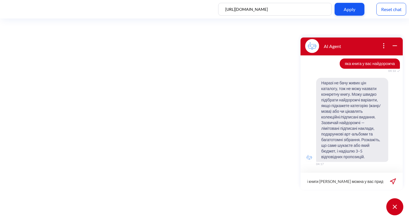
type input "які книги [PERSON_NAME] можна у вас придбати"
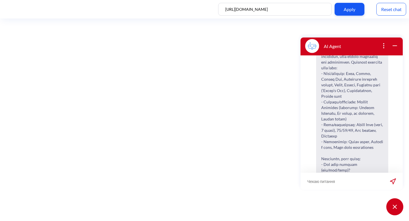
scroll to position [174, 0]
